Goal: Find specific page/section: Find specific page/section

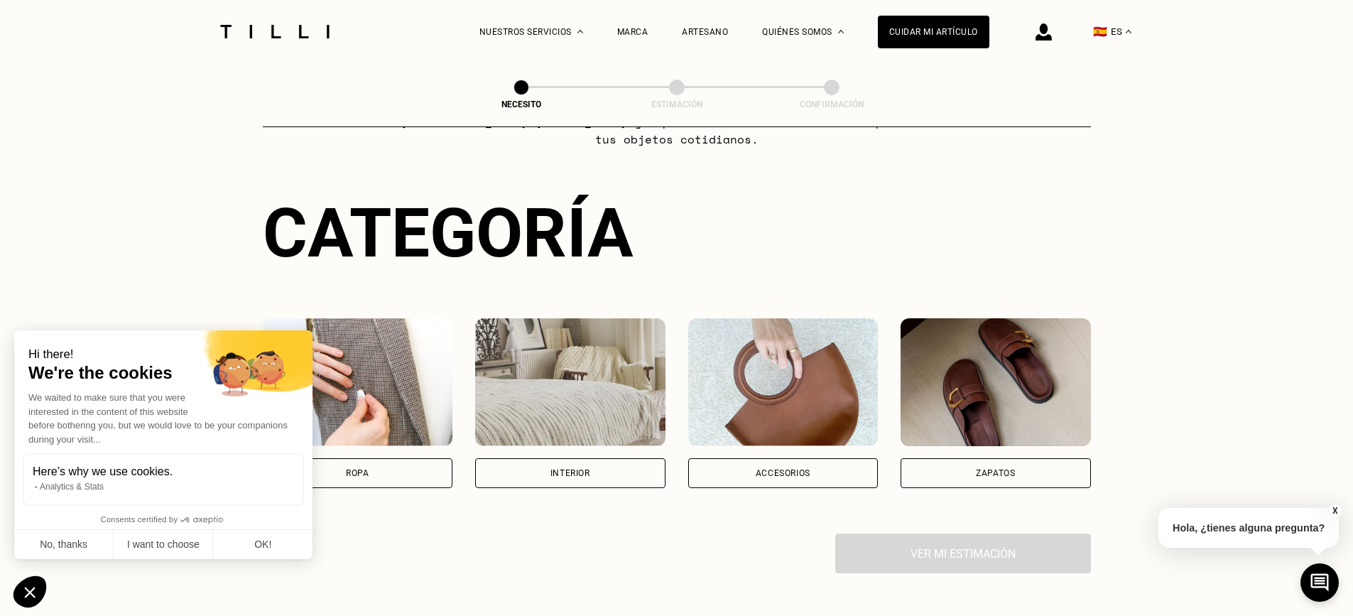
scroll to position [284, 0]
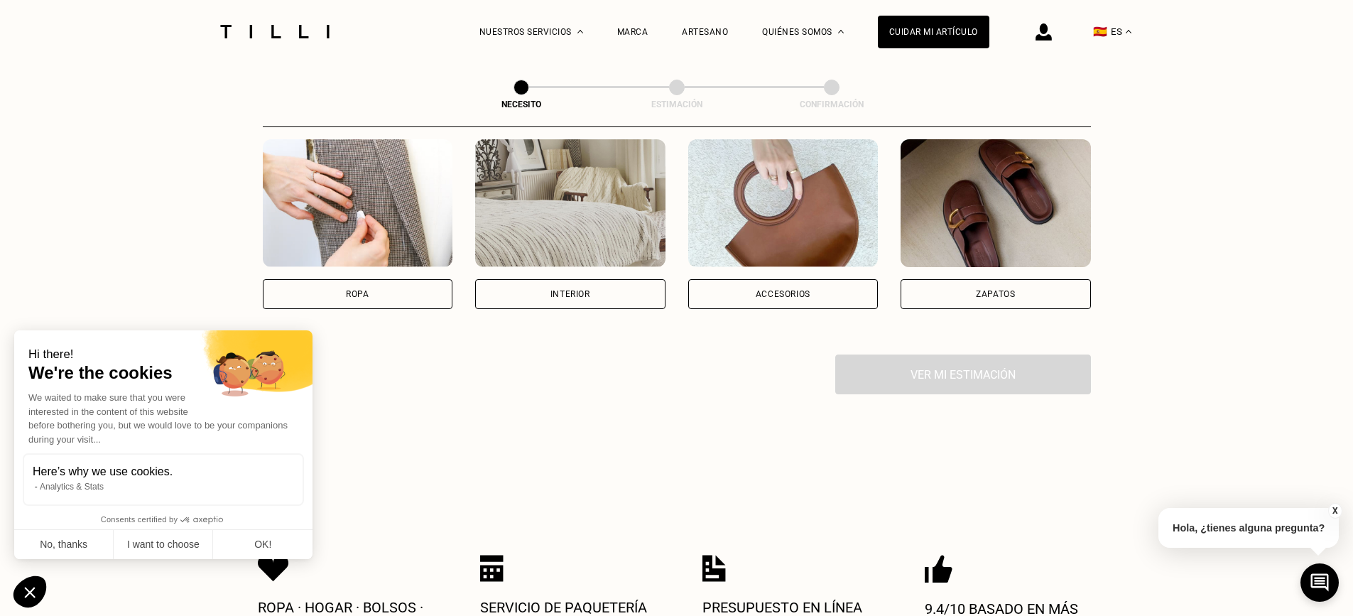
click at [774, 281] on div "Accesorios" at bounding box center [783, 294] width 190 height 30
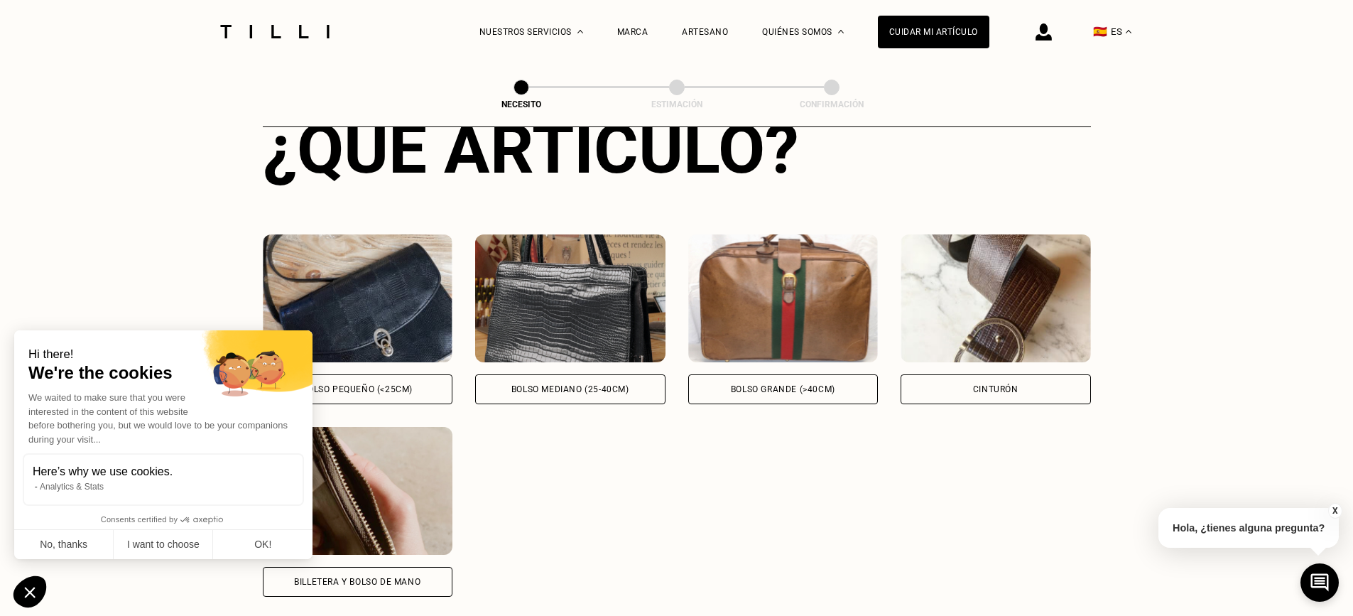
scroll to position [553, 0]
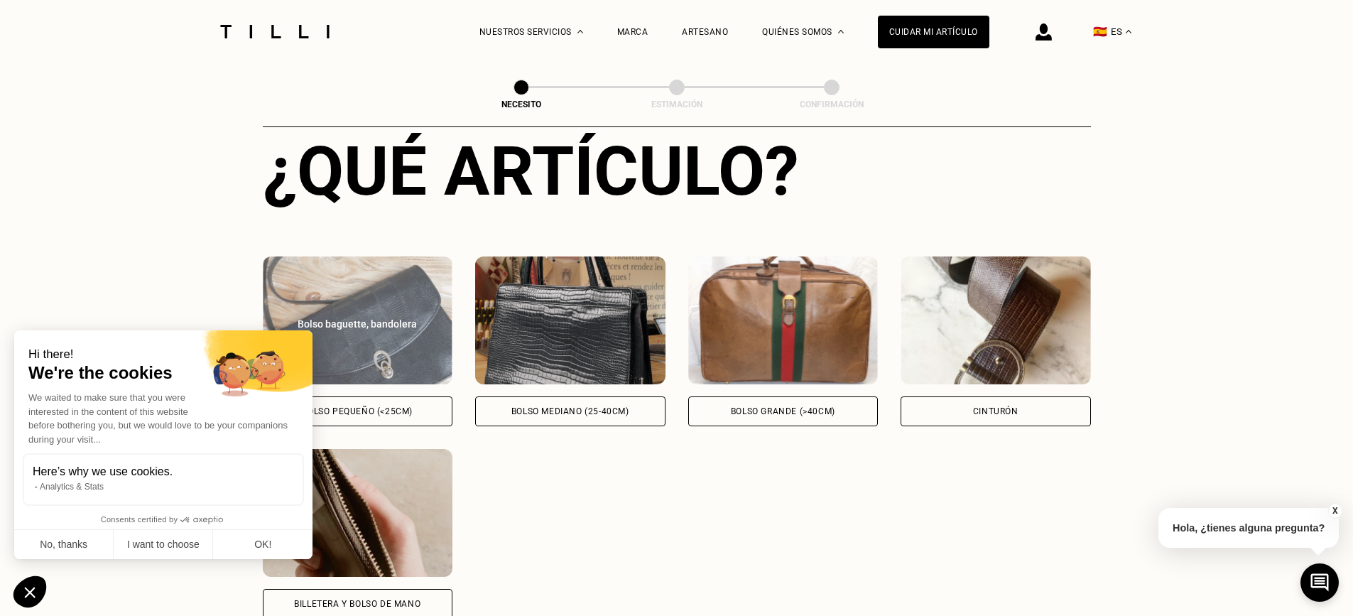
click at [445, 420] on div "Bolso pequeño (<25cm)" at bounding box center [358, 411] width 190 height 30
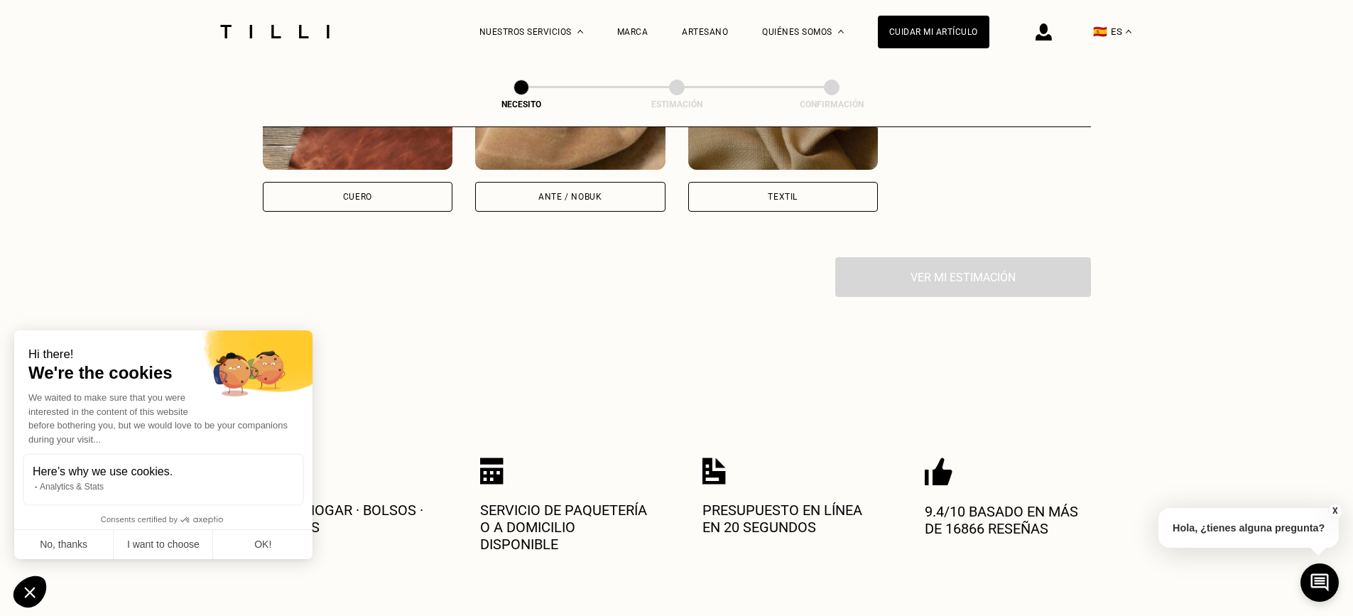
scroll to position [1346, 0]
click at [382, 190] on div "Cuero" at bounding box center [358, 196] width 190 height 30
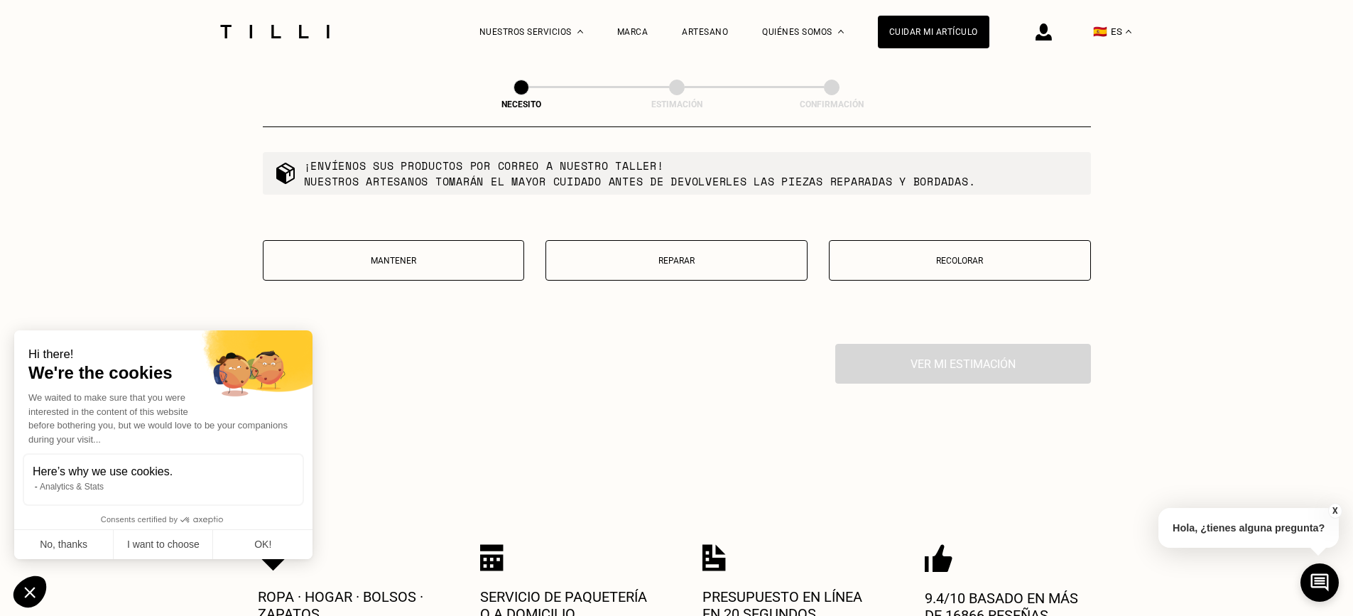
scroll to position [1734, 0]
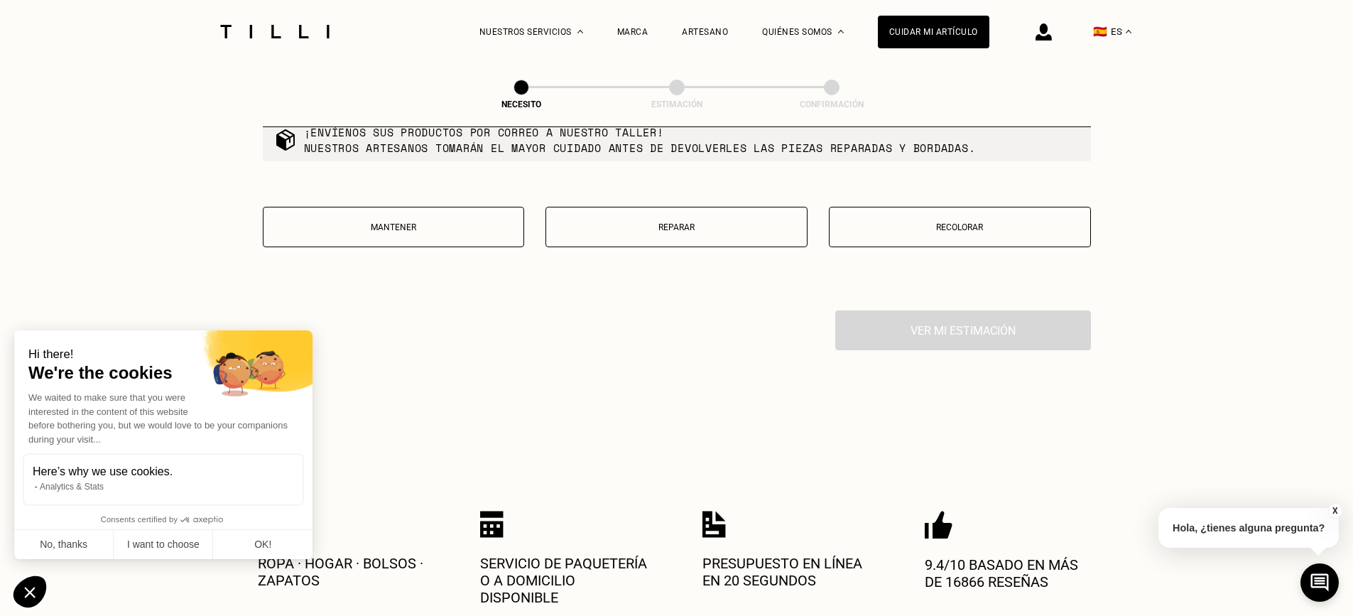
click at [476, 229] on button "Mantener" at bounding box center [394, 227] width 262 height 40
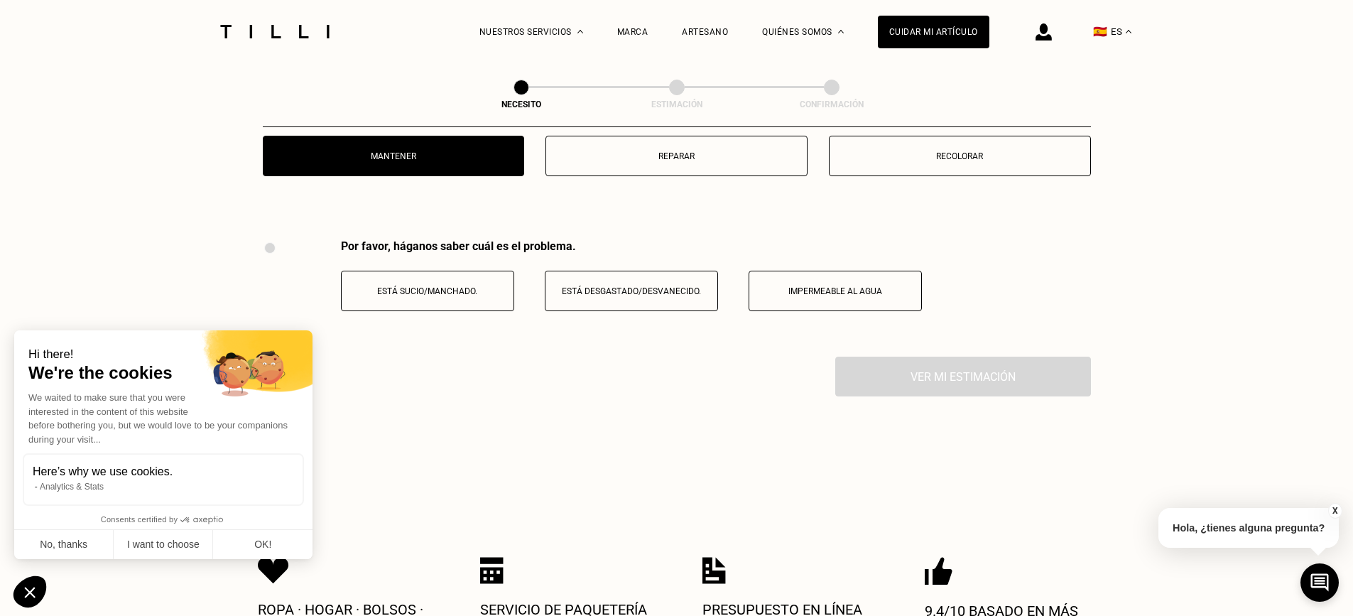
scroll to position [1896, 0]
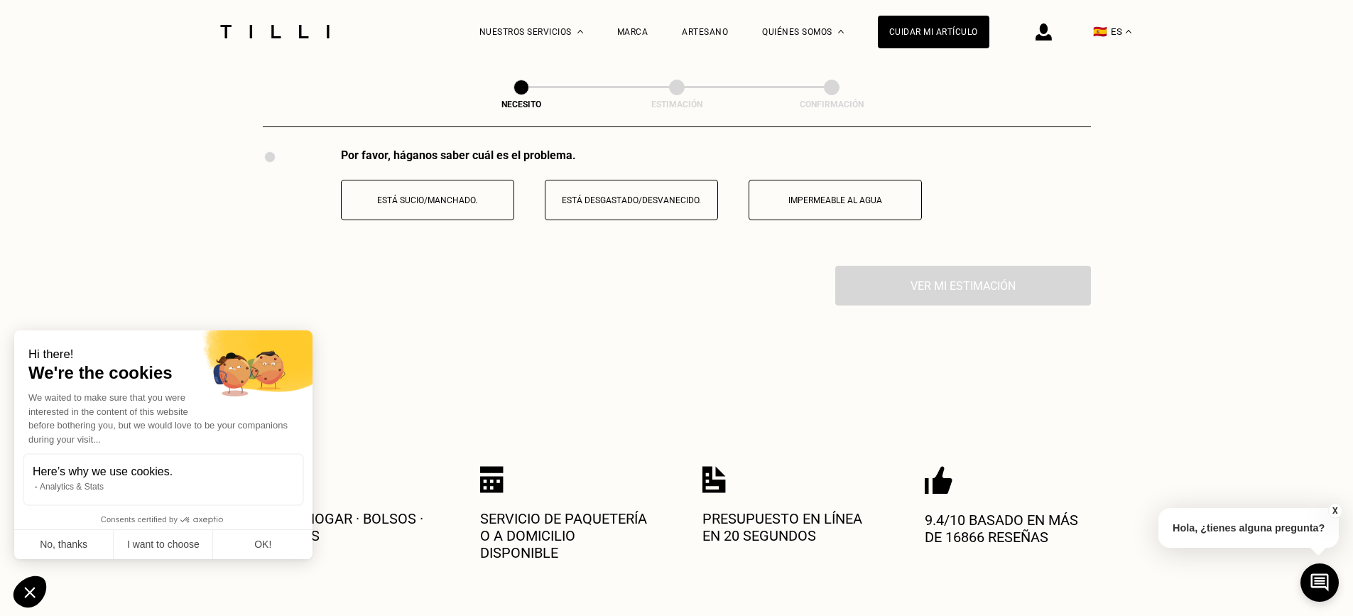
click at [470, 216] on button "Está sucio/manchado." at bounding box center [427, 200] width 173 height 40
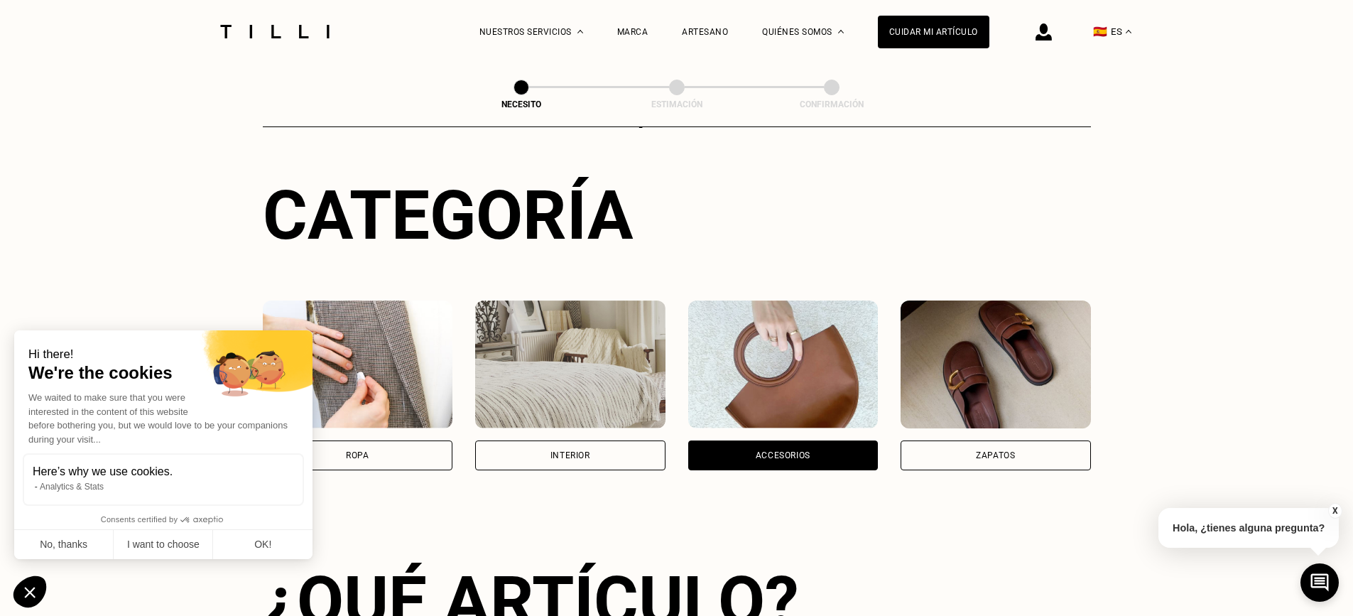
scroll to position [0, 0]
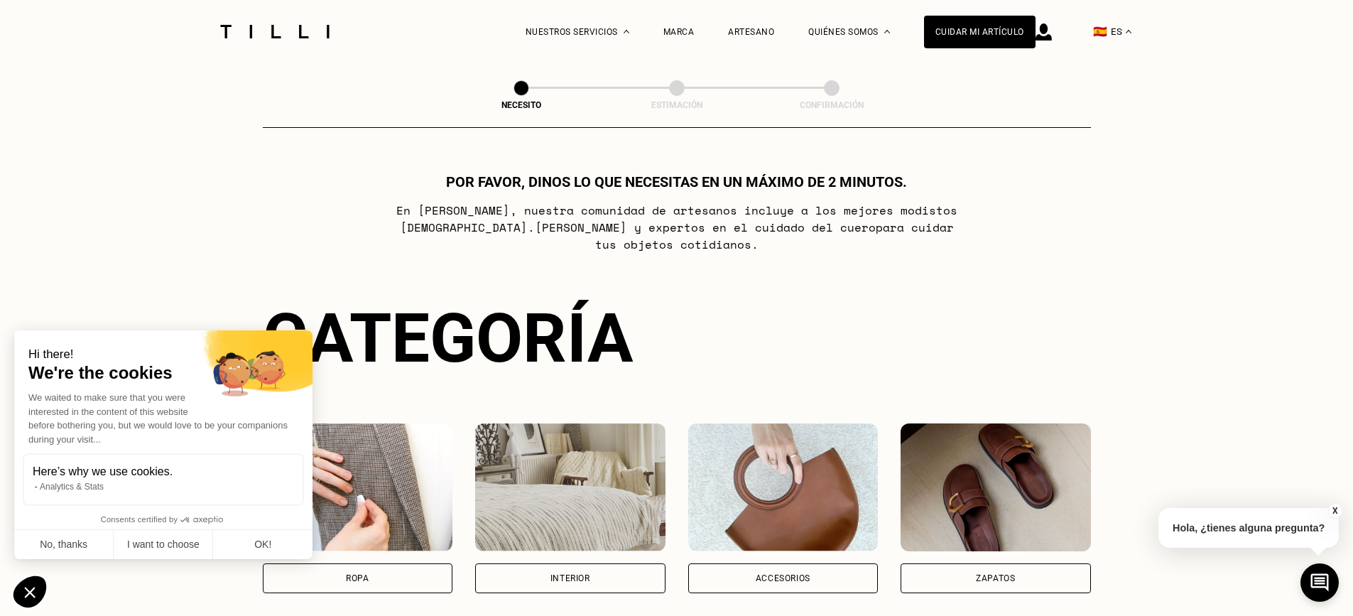
scroll to position [856, 0]
